Goal: Task Accomplishment & Management: Use online tool/utility

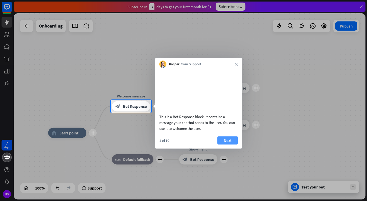
click at [222, 144] on button "Next" at bounding box center [227, 140] width 20 height 8
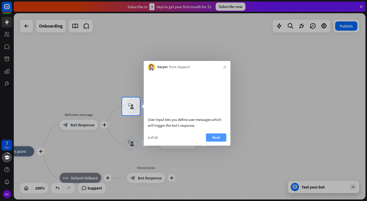
click at [217, 141] on button "Next" at bounding box center [216, 137] width 20 height 8
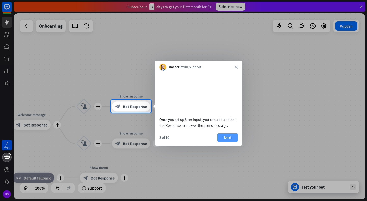
click at [224, 141] on button "Next" at bounding box center [227, 137] width 20 height 8
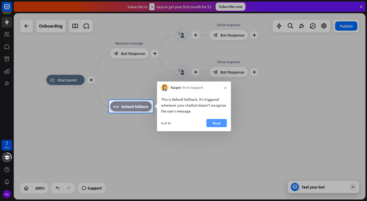
click at [216, 122] on button "Next" at bounding box center [216, 123] width 20 height 8
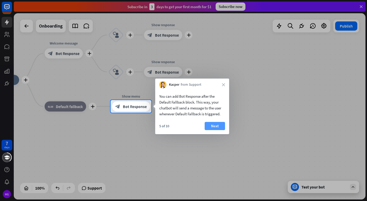
click at [214, 126] on button "Next" at bounding box center [214, 126] width 20 height 8
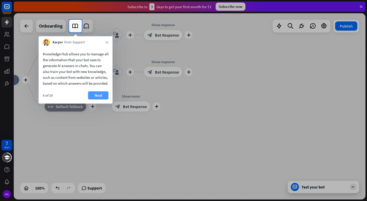
click at [96, 99] on button "Next" at bounding box center [98, 95] width 20 height 8
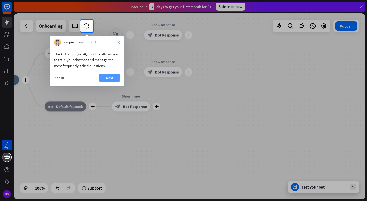
click at [118, 74] on button "Next" at bounding box center [109, 78] width 20 height 8
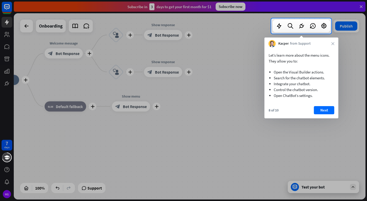
click at [327, 105] on div "Let’s learn more about the menu icons. They allow you to: Open the Visual Build…" at bounding box center [301, 82] width 74 height 71
click at [326, 106] on button "Next" at bounding box center [324, 110] width 20 height 8
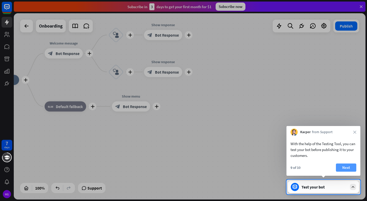
click at [339, 167] on button "Next" at bounding box center [346, 167] width 20 height 8
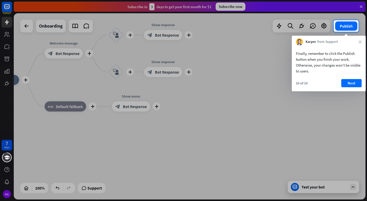
click at [353, 77] on div "Finally, remember to click the Publish button when you finish your work. Otherw…" at bounding box center [329, 68] width 74 height 46
click at [351, 82] on button "Next" at bounding box center [351, 83] width 20 height 8
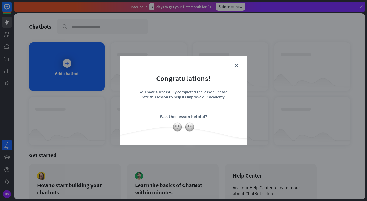
click at [236, 67] on form "Congratulations! You have successfully completed the lesson. Please rate this l…" at bounding box center [183, 92] width 115 height 61
click at [238, 63] on form "Congratulations! You have successfully completed the lesson. Please rate this l…" at bounding box center [183, 92] width 115 height 61
click at [236, 67] on form "Congratulations! You have successfully completed the lesson. Please rate this l…" at bounding box center [183, 92] width 115 height 61
click at [236, 66] on icon "close" at bounding box center [236, 65] width 4 height 4
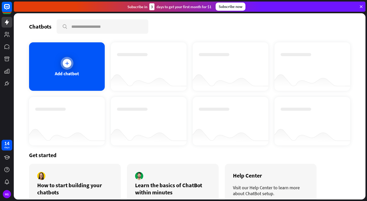
click at [71, 68] on div "Add chatbot" at bounding box center [67, 66] width 76 height 48
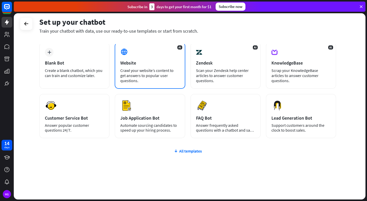
scroll to position [14, 0]
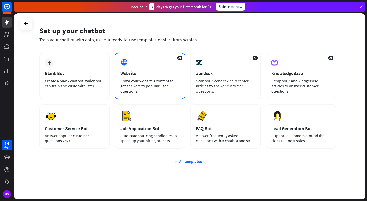
click at [146, 89] on div "Crawl your website’s content to get answers to popular user questions." at bounding box center [149, 85] width 59 height 15
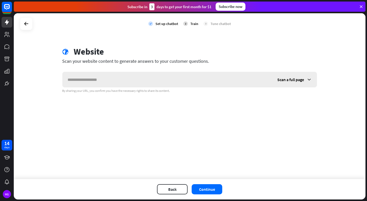
click at [145, 83] on input "text" at bounding box center [167, 79] width 210 height 15
type input "**********"
click at [311, 79] on div "Scan a full page" at bounding box center [294, 79] width 45 height 15
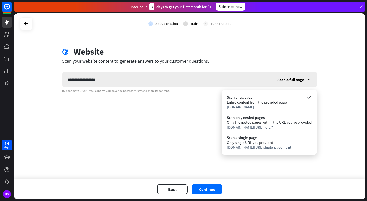
click at [310, 78] on icon at bounding box center [308, 79] width 5 height 5
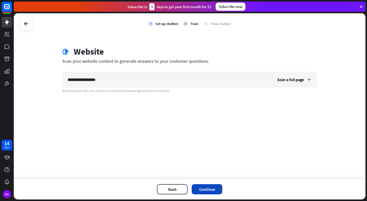
click at [201, 191] on button "Continue" at bounding box center [206, 189] width 31 height 10
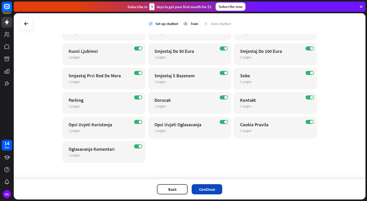
scroll to position [110, 0]
click at [206, 185] on button "Continue" at bounding box center [206, 189] width 31 height 10
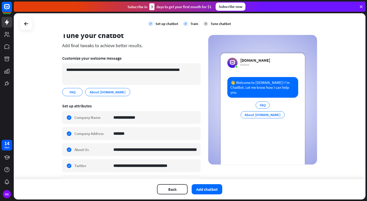
scroll to position [0, 0]
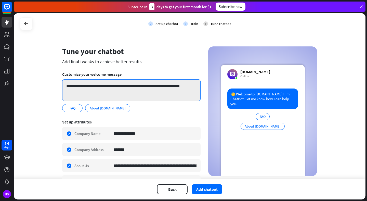
click at [122, 93] on textarea "**********" at bounding box center [131, 90] width 138 height 22
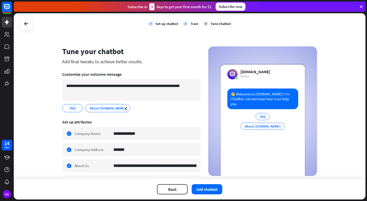
click at [109, 108] on span "About [DOMAIN_NAME]" at bounding box center [107, 108] width 37 height 6
click at [136, 105] on div "FAQ edit About [DOMAIN_NAME] edit" at bounding box center [131, 108] width 138 height 8
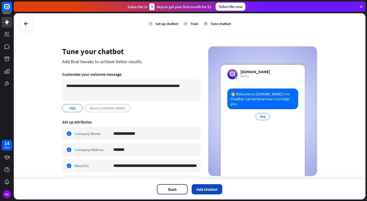
click at [205, 188] on button "Add chatbot" at bounding box center [206, 189] width 31 height 10
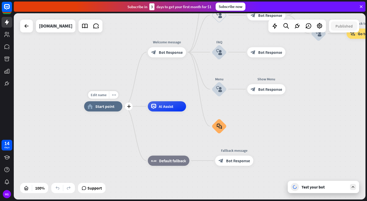
click at [98, 106] on span "Start point" at bounding box center [104, 106] width 19 height 5
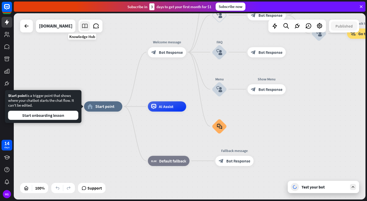
click at [84, 26] on icon at bounding box center [84, 26] width 7 height 7
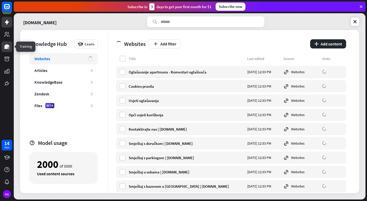
click at [8, 49] on icon at bounding box center [7, 47] width 6 height 6
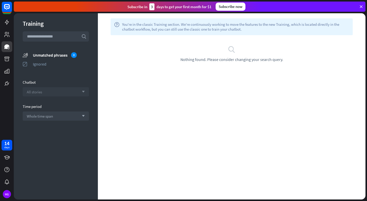
click at [75, 90] on div "All stories arrow_down" at bounding box center [56, 91] width 66 height 9
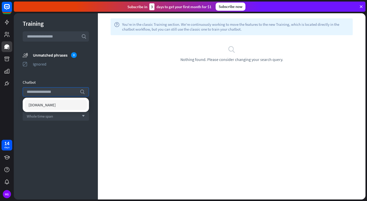
click at [80, 84] on div "Chatbot" at bounding box center [56, 82] width 66 height 5
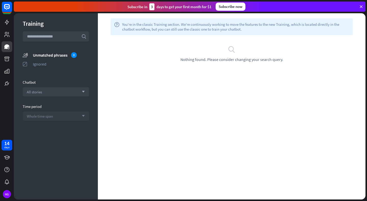
click at [68, 116] on div "Whole time span arrow_down" at bounding box center [56, 115] width 66 height 9
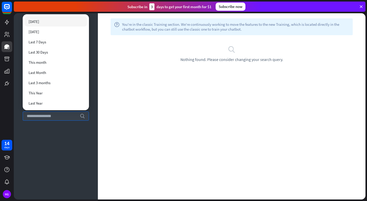
click at [64, 130] on div "Training search unmatched_phrases Unmatched phrases 0 ignored Ignored Chatbot A…" at bounding box center [56, 106] width 84 height 186
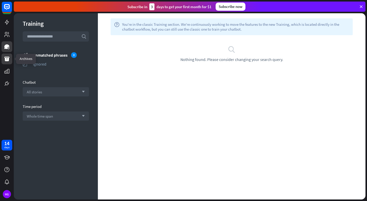
click at [7, 60] on icon at bounding box center [6, 59] width 5 height 5
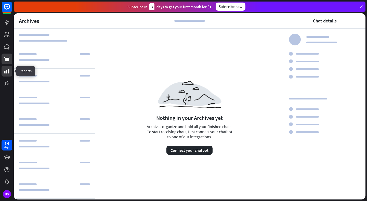
click at [5, 74] on link at bounding box center [7, 71] width 11 height 11
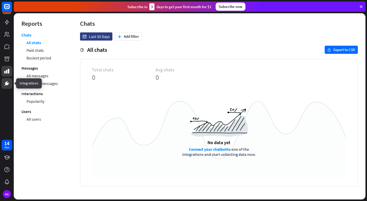
click at [7, 82] on icon at bounding box center [7, 83] width 4 height 4
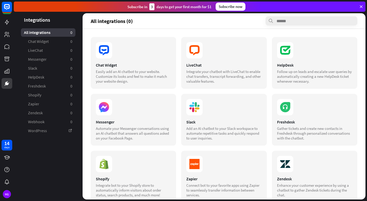
click at [162, 31] on div "Chat Widget Easily add an AI chatbot to your website. Customize its looks and f…" at bounding box center [223, 114] width 283 height 170
